Goal: Check status: Check status

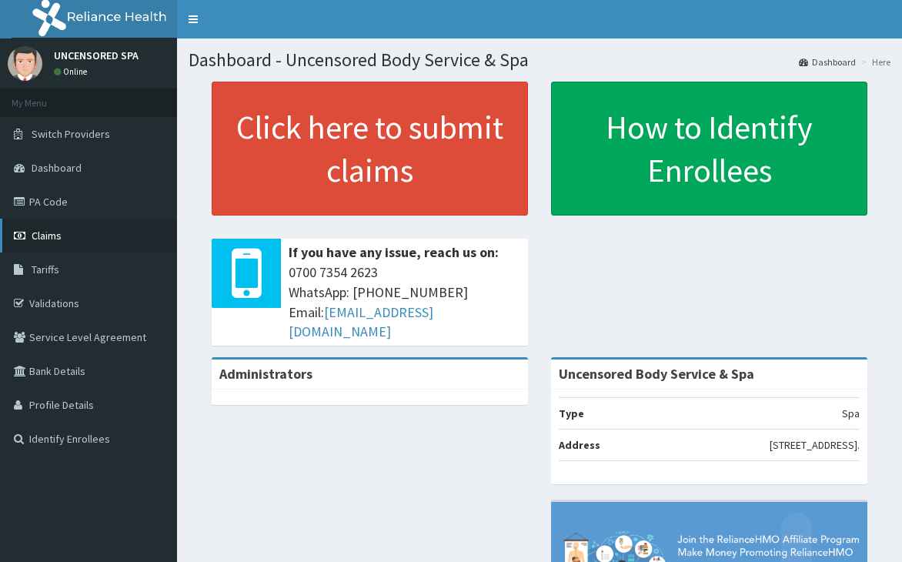
click at [58, 238] on span "Claims" at bounding box center [47, 235] width 30 height 14
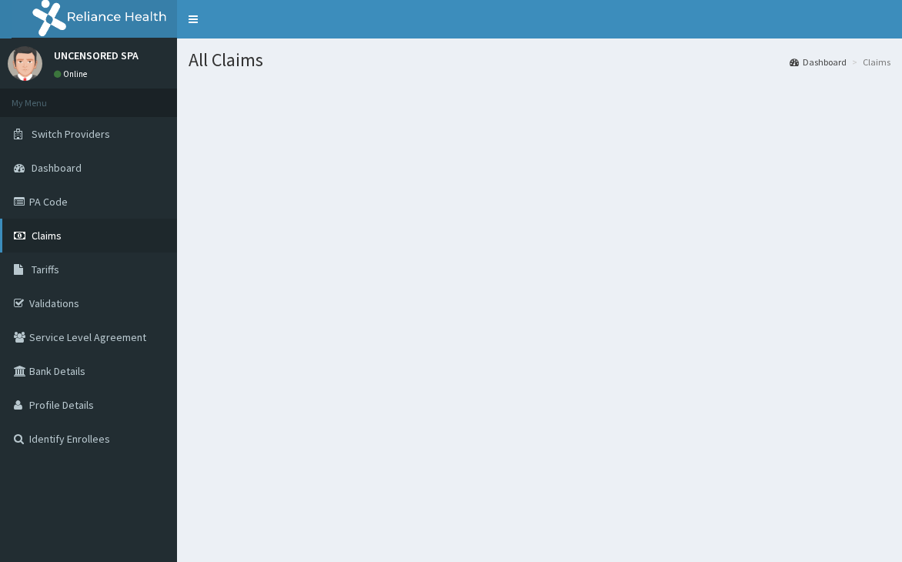
click at [47, 222] on link "Claims" at bounding box center [88, 235] width 177 height 34
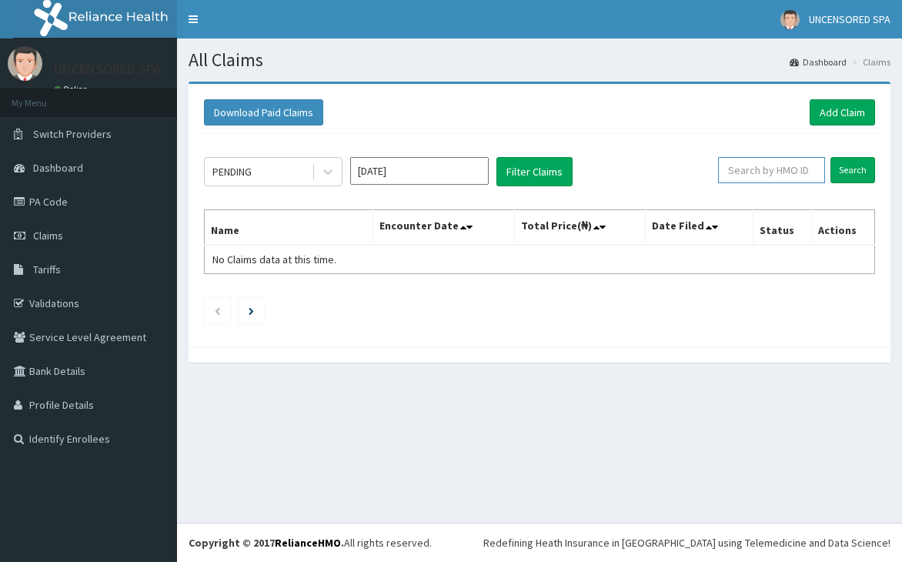
click at [754, 176] on input "text" at bounding box center [771, 170] width 107 height 26
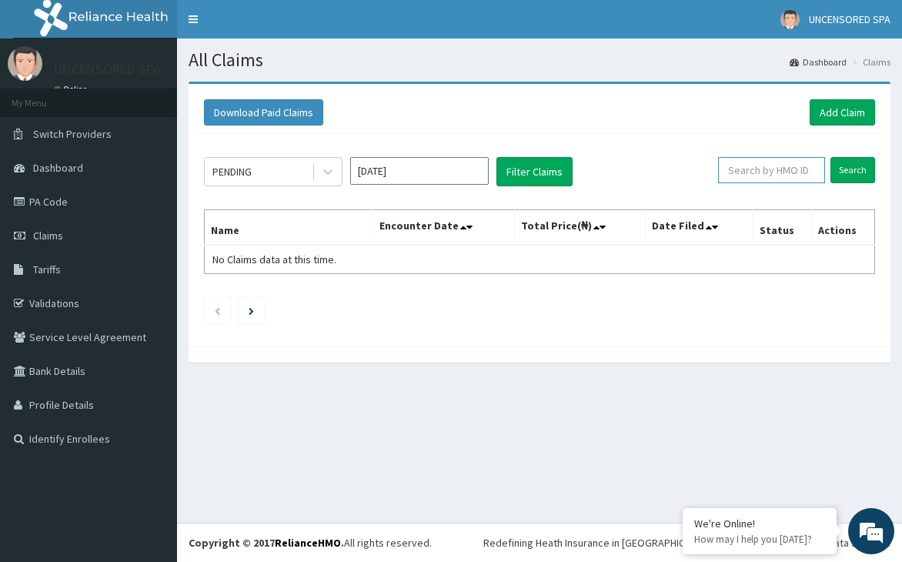
paste input "RSJ/10227/A"
type input "RSJ/10227/A"
click at [830, 157] on input "Search" at bounding box center [852, 170] width 45 height 26
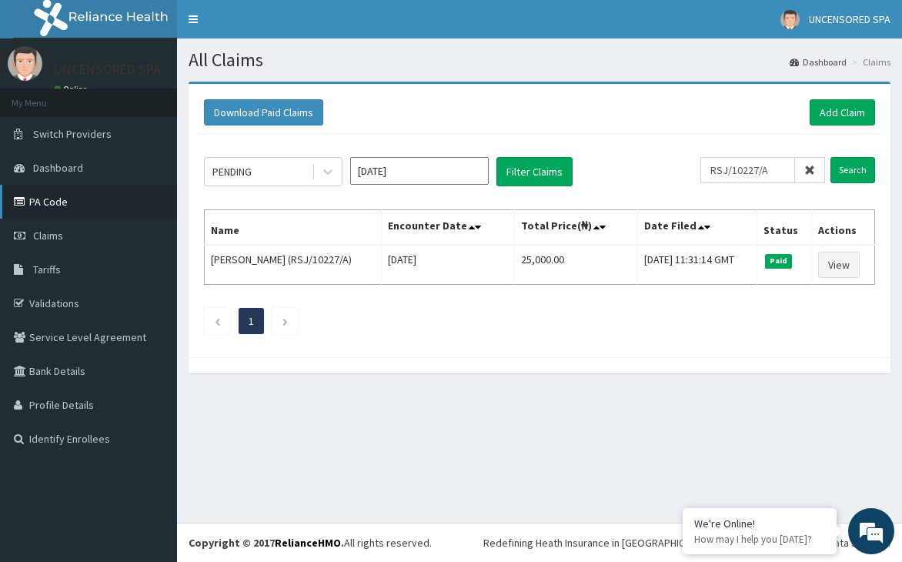
click at [46, 202] on link "PA Code" at bounding box center [88, 202] width 177 height 34
